Goal: Transaction & Acquisition: Book appointment/travel/reservation

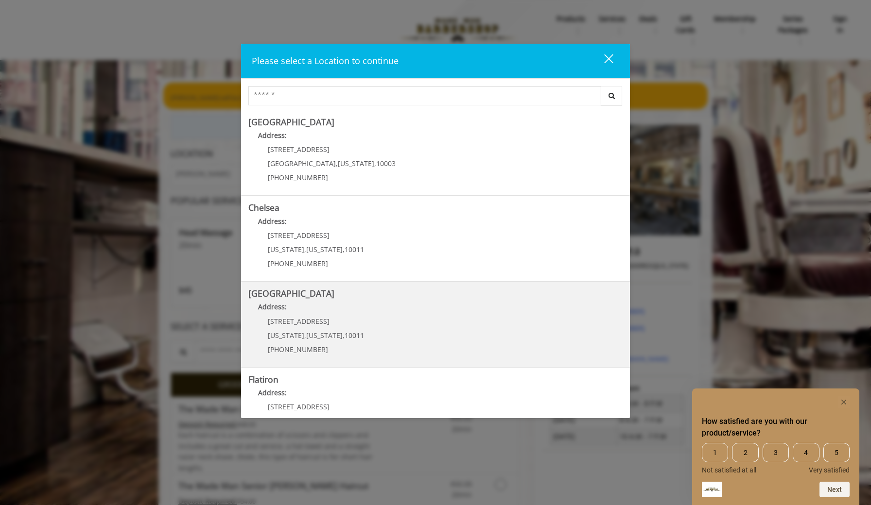
click at [320, 339] on span "New York" at bounding box center [324, 335] width 36 height 9
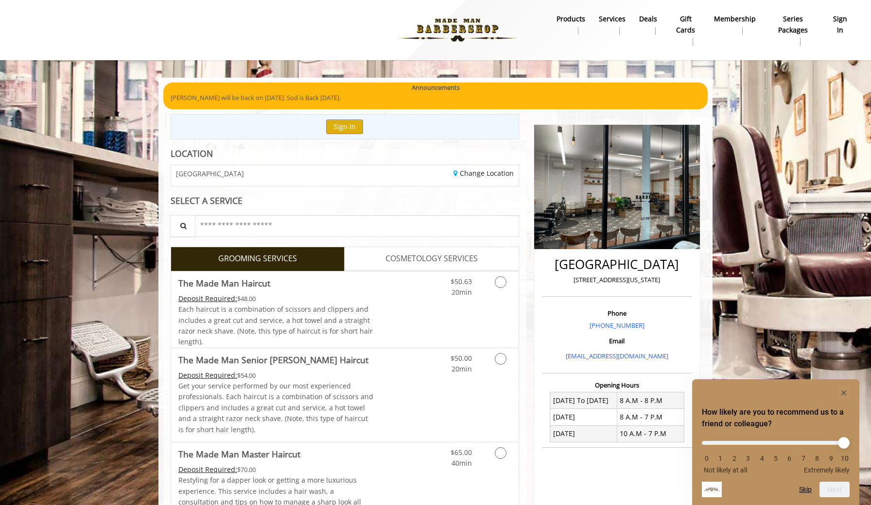
click at [439, 247] on link "COSMETOLOGY SERVICES" at bounding box center [431, 259] width 174 height 24
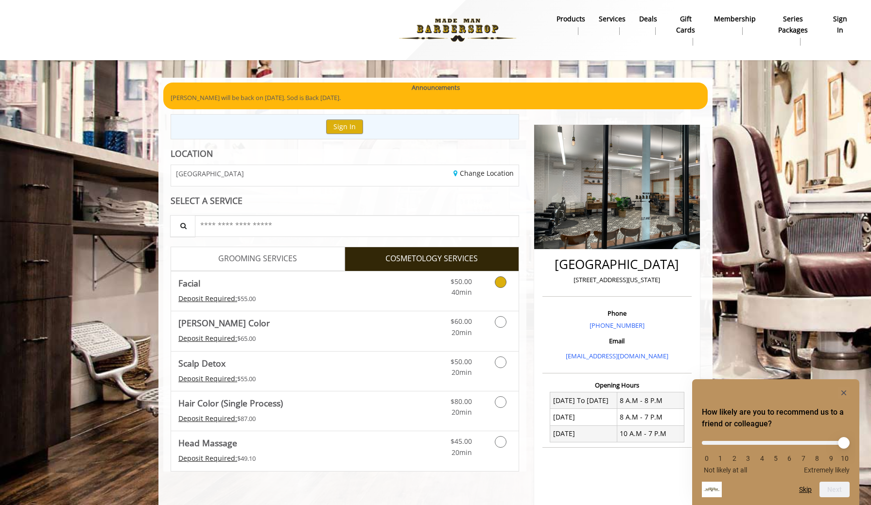
click at [268, 293] on div "Deposit Required: $55.00" at bounding box center [275, 298] width 195 height 11
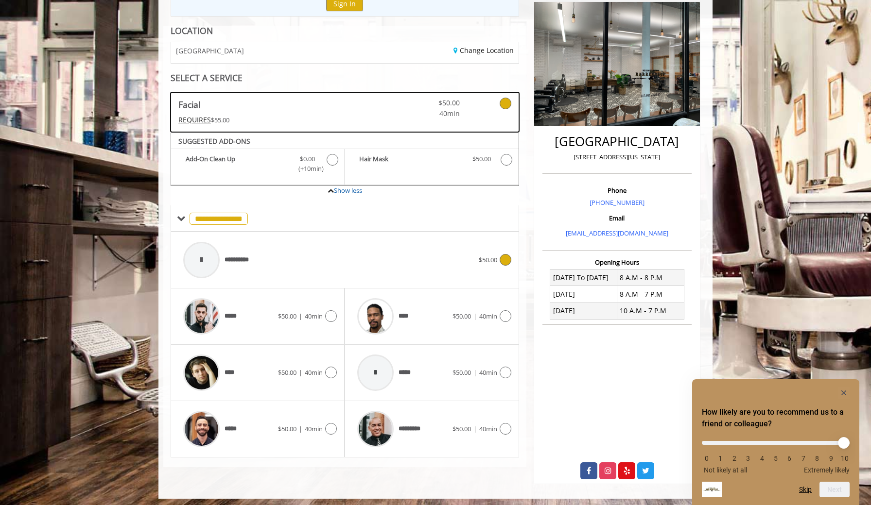
scroll to position [122, 0]
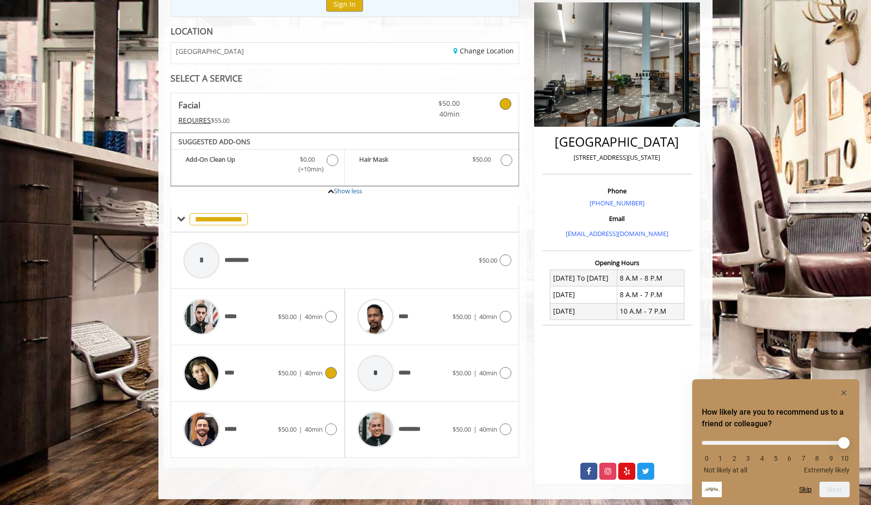
click at [230, 374] on span "****" at bounding box center [231, 373] width 14 height 10
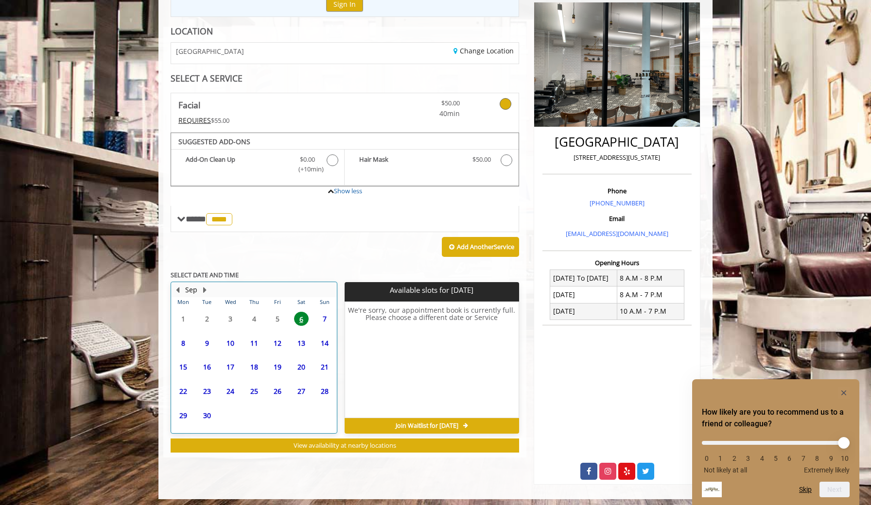
click at [202, 372] on td "16" at bounding box center [206, 367] width 23 height 24
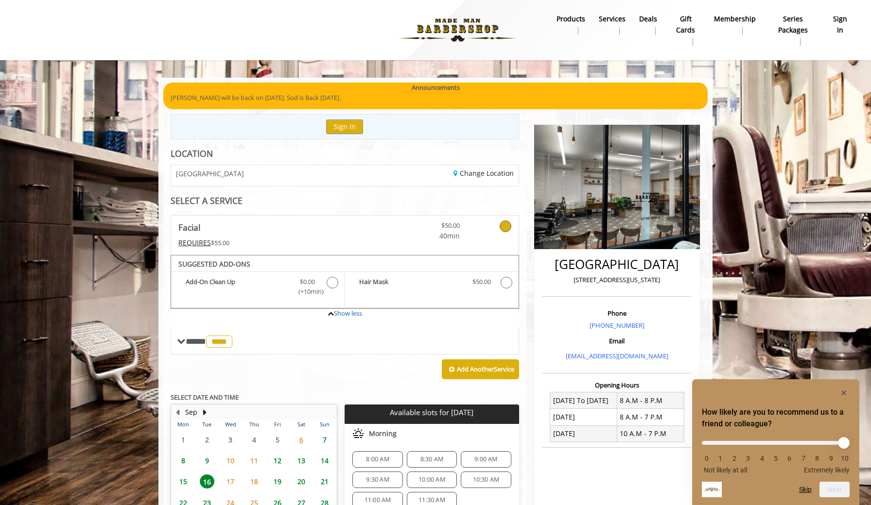
scroll to position [0, 0]
click at [464, 19] on img at bounding box center [458, 29] width 134 height 53
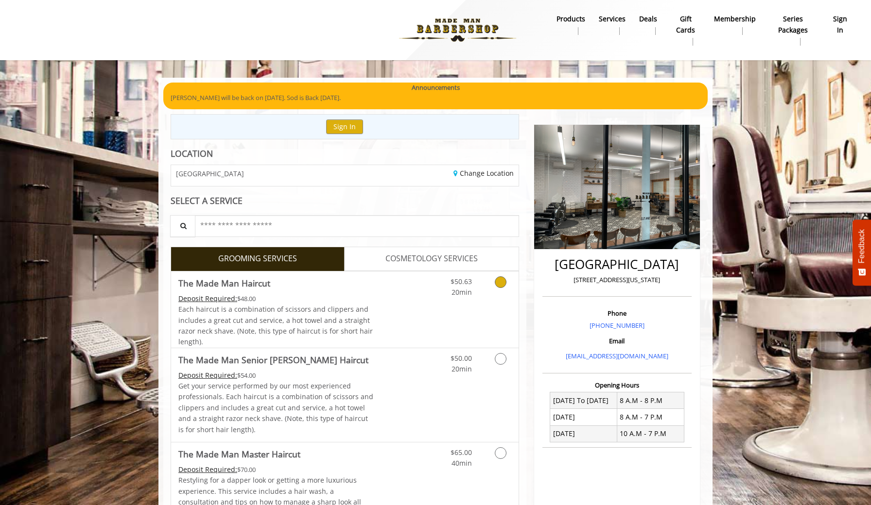
click at [499, 282] on icon "Grooming services" at bounding box center [501, 282] width 12 height 12
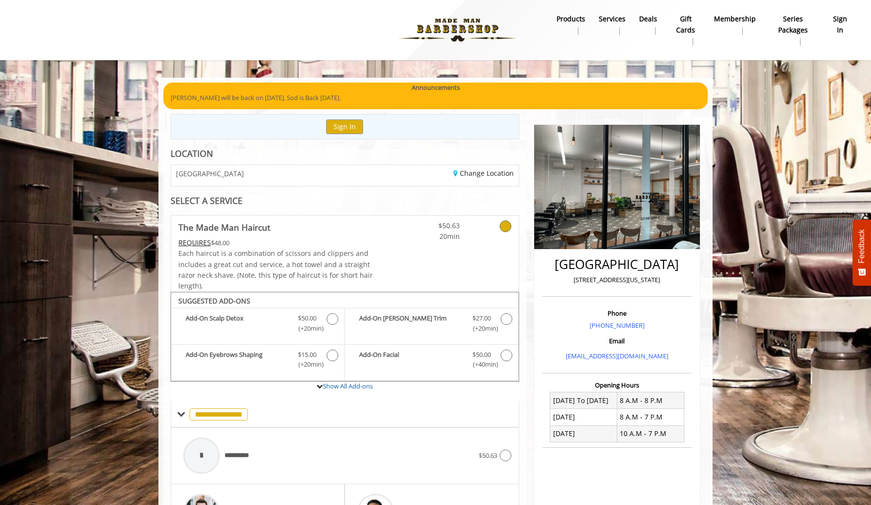
click at [485, 34] on img at bounding box center [458, 29] width 134 height 53
